Goal: Task Accomplishment & Management: Use online tool/utility

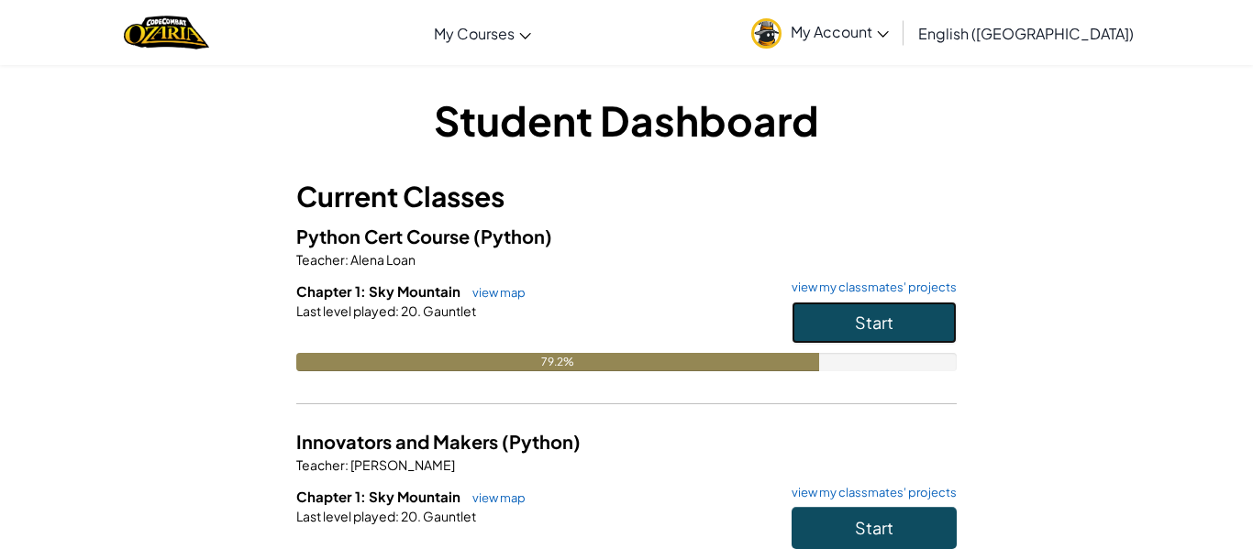
click at [806, 316] on button "Start" at bounding box center [874, 323] width 165 height 42
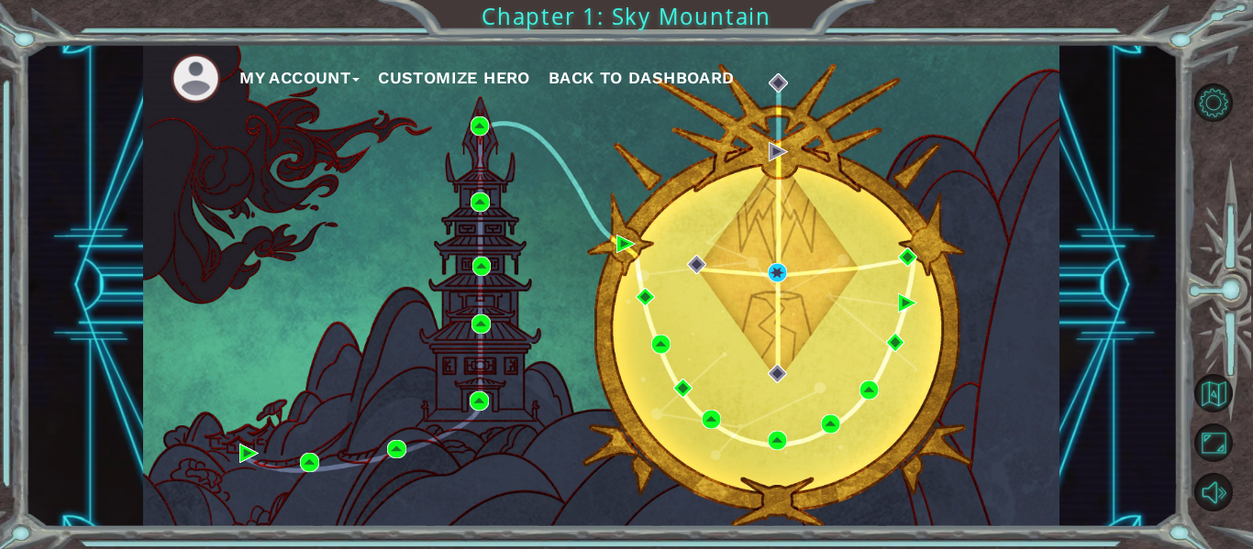
click at [765, 278] on div "My Account Customize Hero Back to Dashboard" at bounding box center [601, 285] width 916 height 483
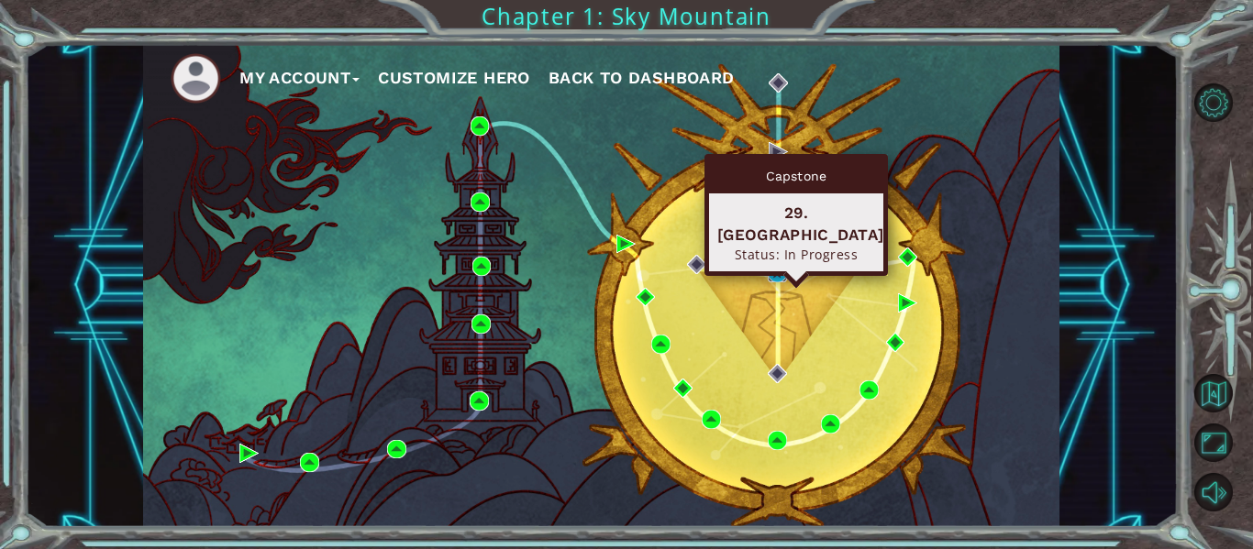
click at [773, 272] on img at bounding box center [777, 272] width 19 height 19
